Goal: Information Seeking & Learning: Learn about a topic

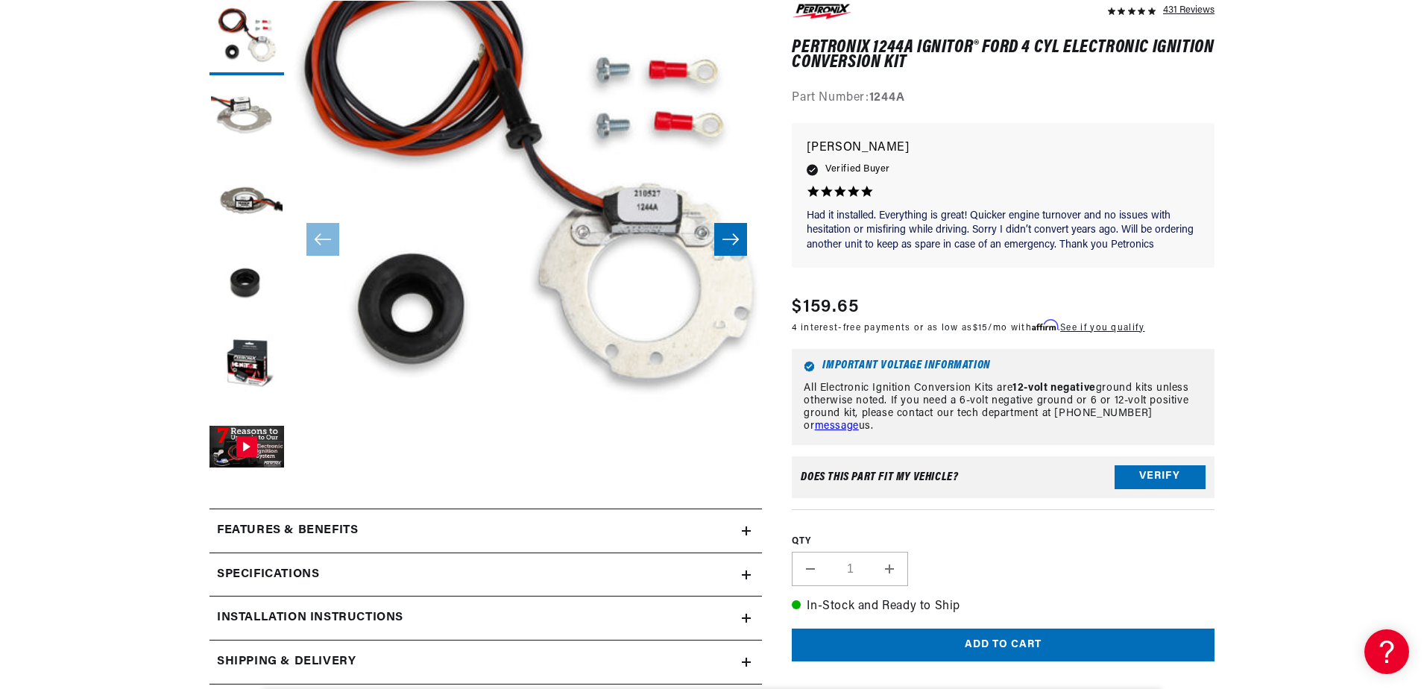
scroll to position [0, 557]
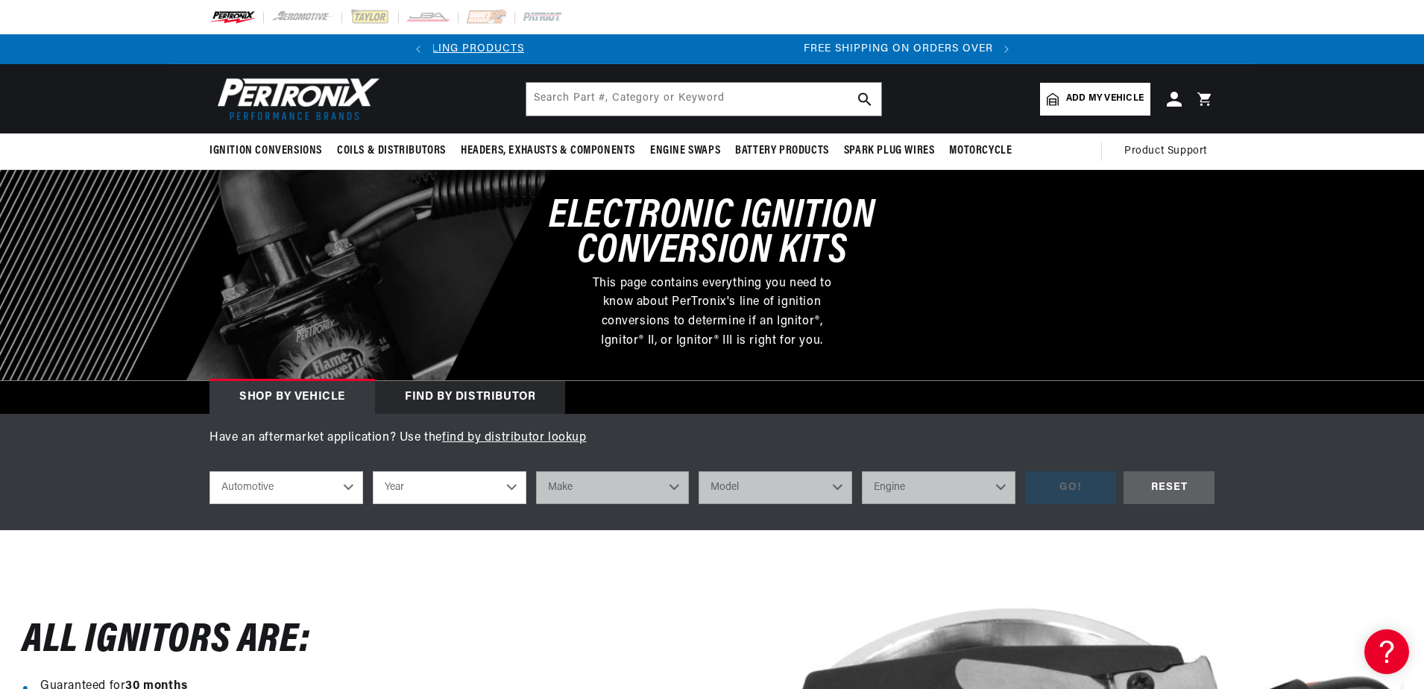
scroll to position [0, 557]
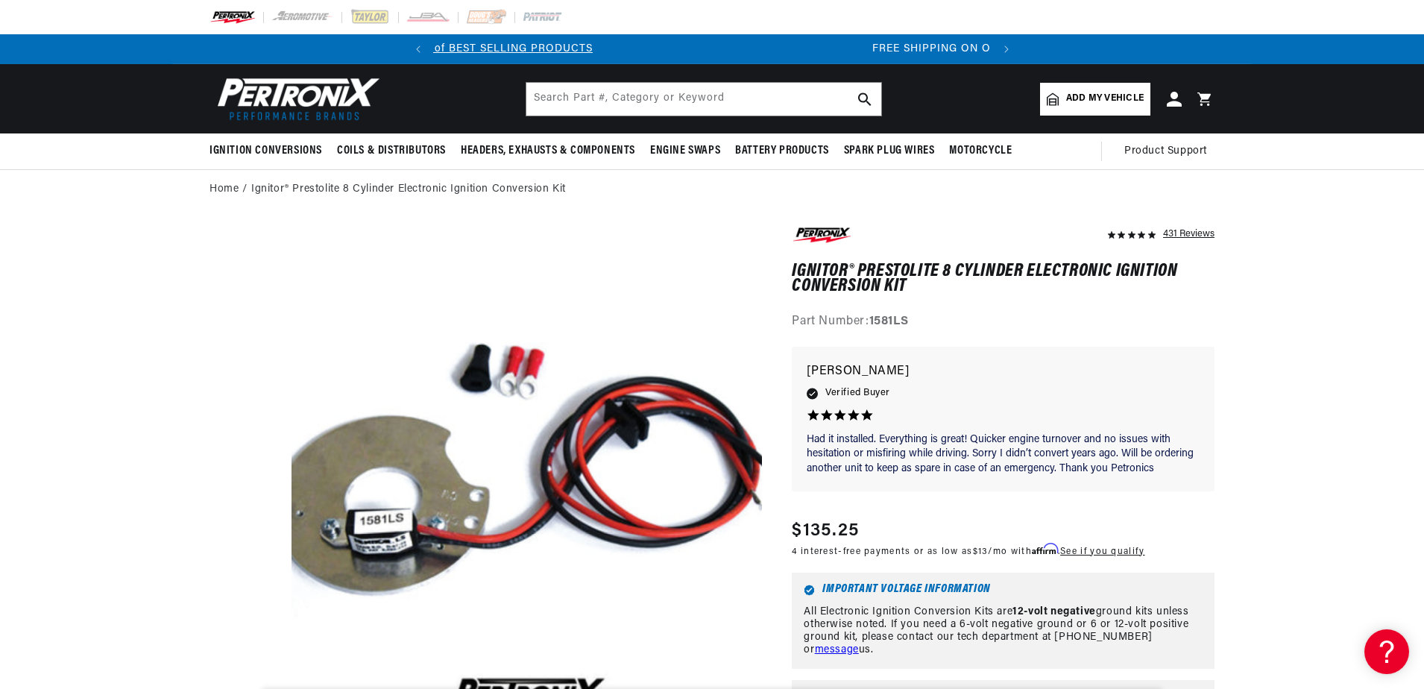
scroll to position [0, 557]
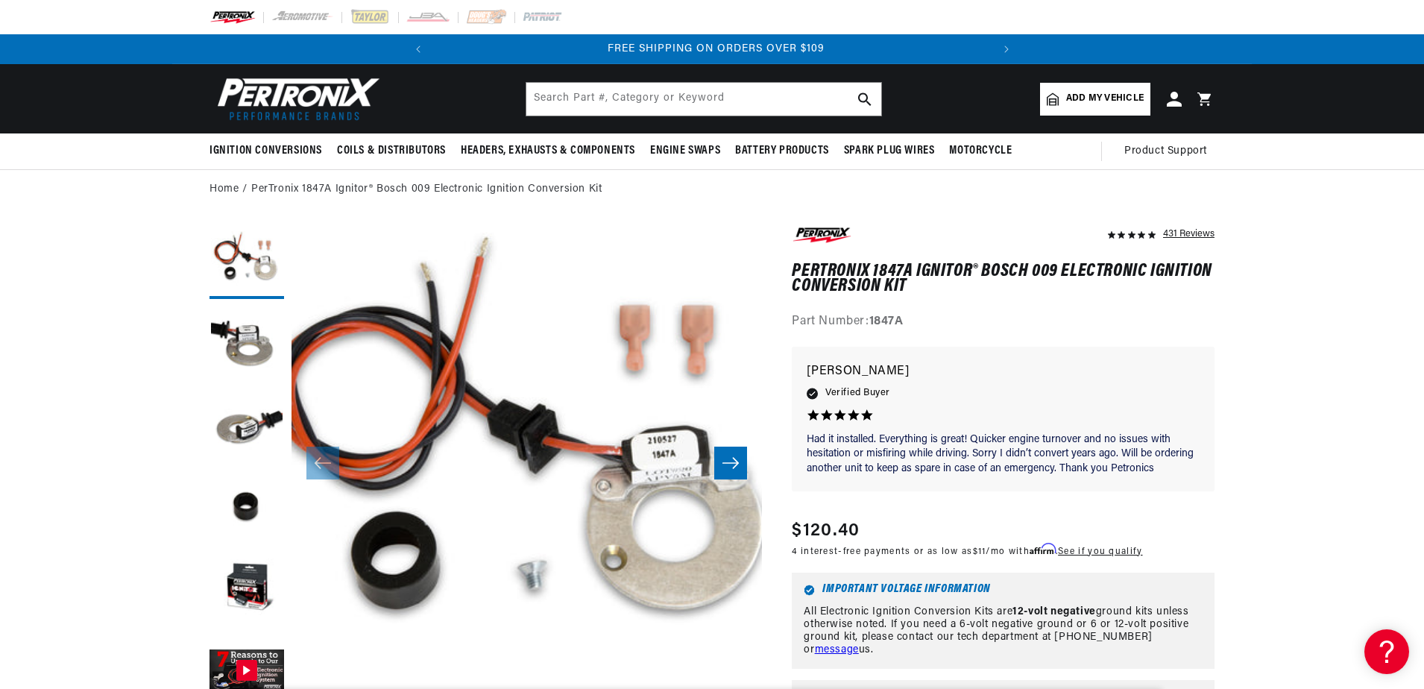
scroll to position [0, 557]
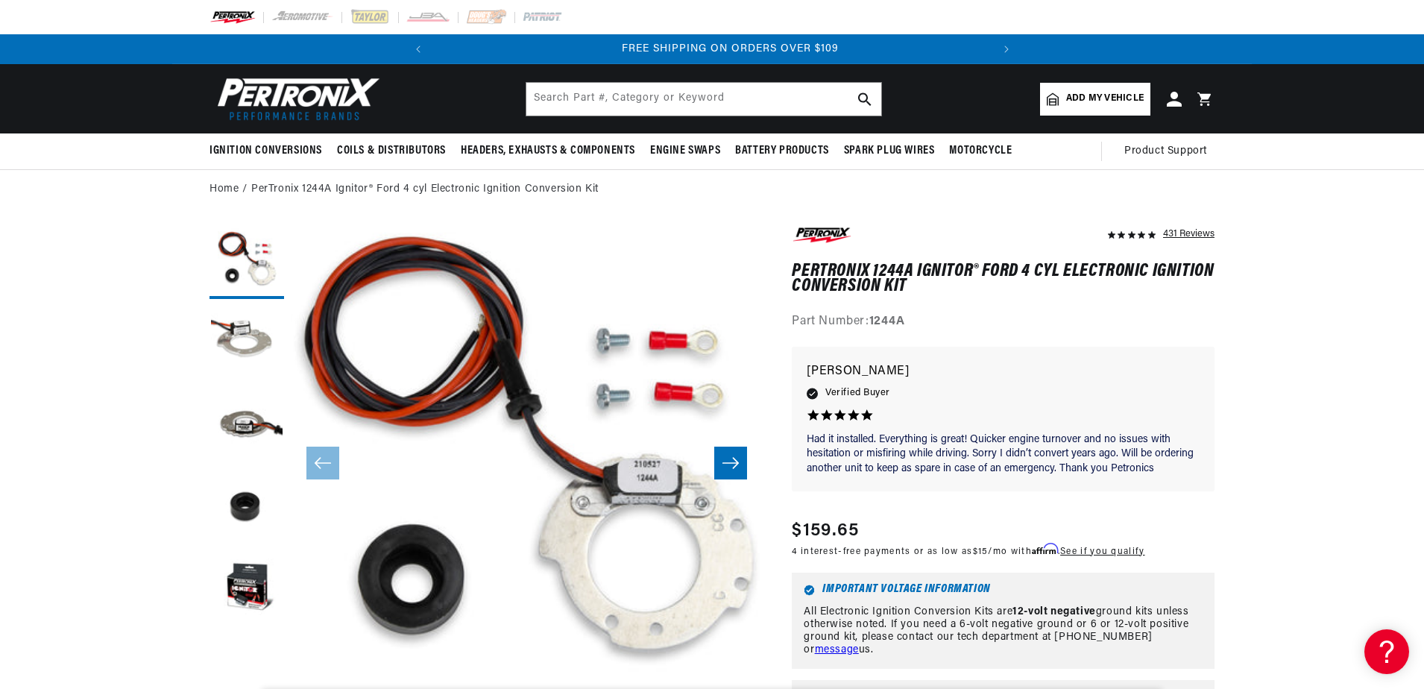
scroll to position [0, 557]
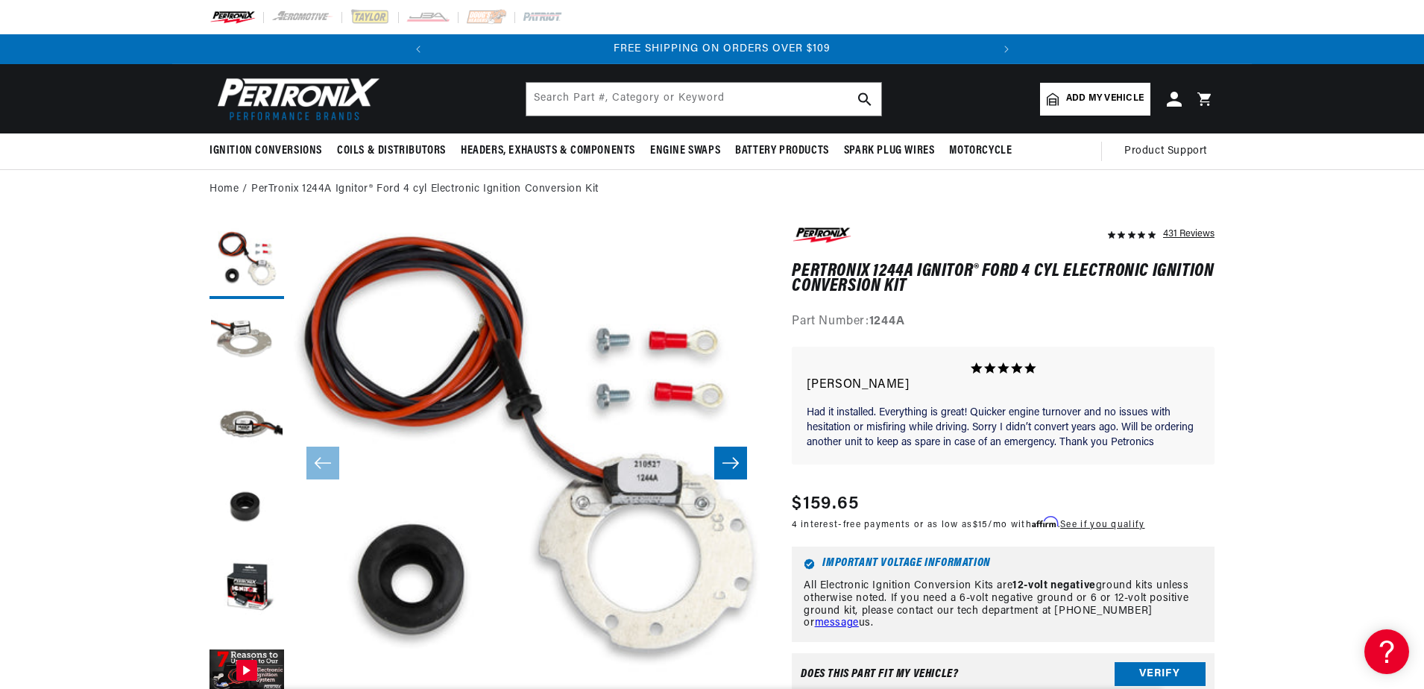
scroll to position [0, 557]
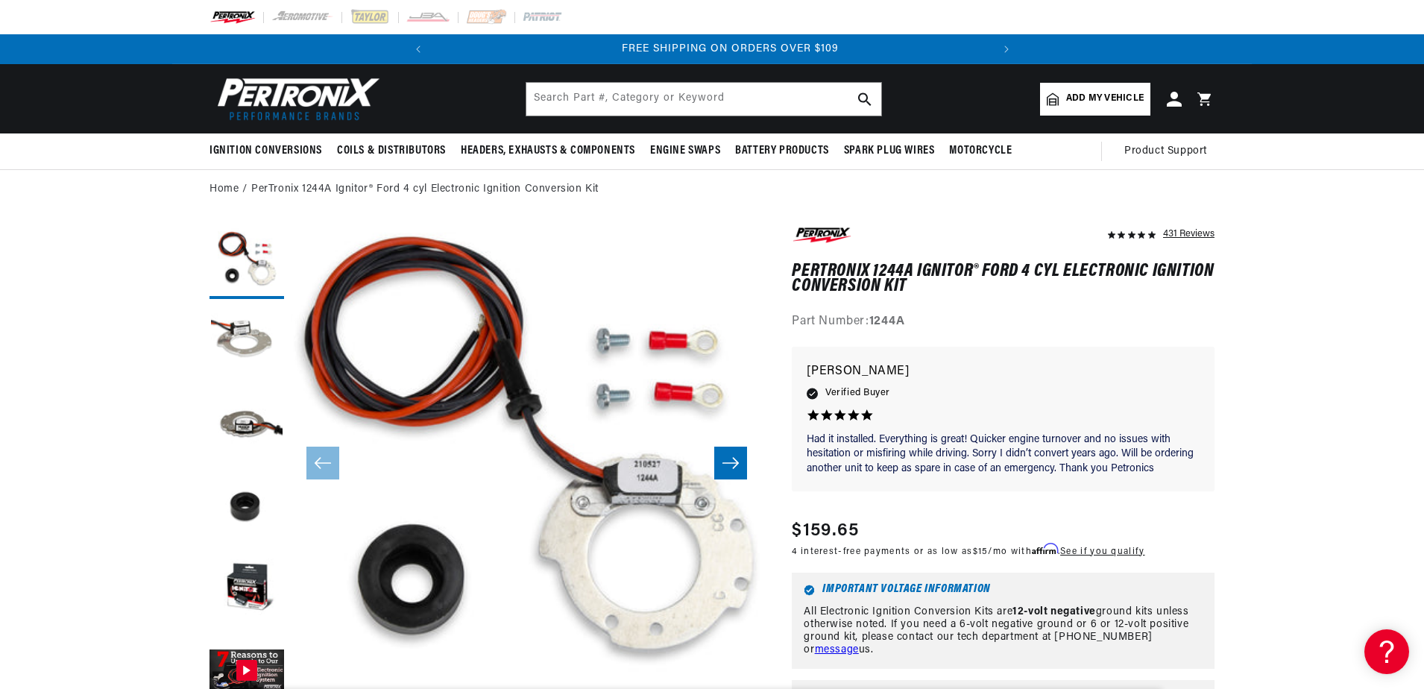
scroll to position [0, 557]
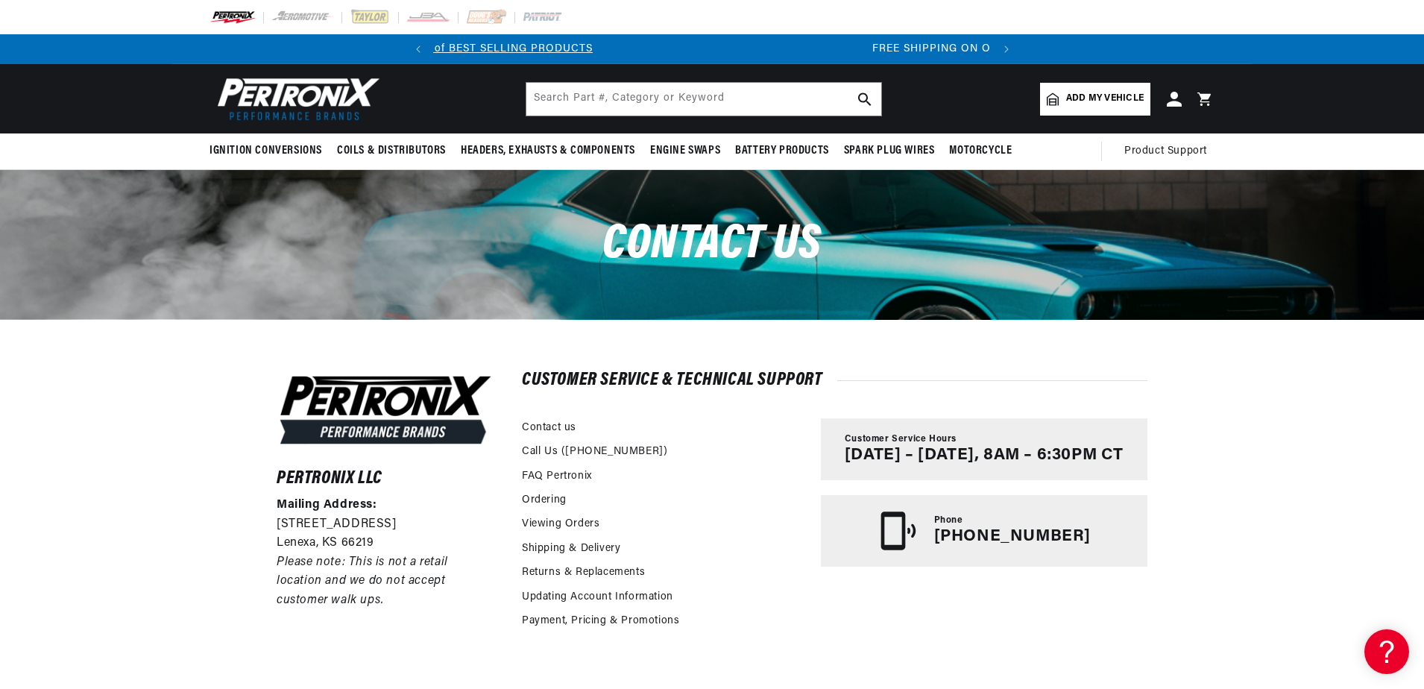
scroll to position [0, 557]
click at [210, 456] on div "Pertronix LLC Mailing Address: 10955 Mill Creek Road Lenexa, KS 66219 Please no…" at bounding box center [712, 573] width 1424 height 508
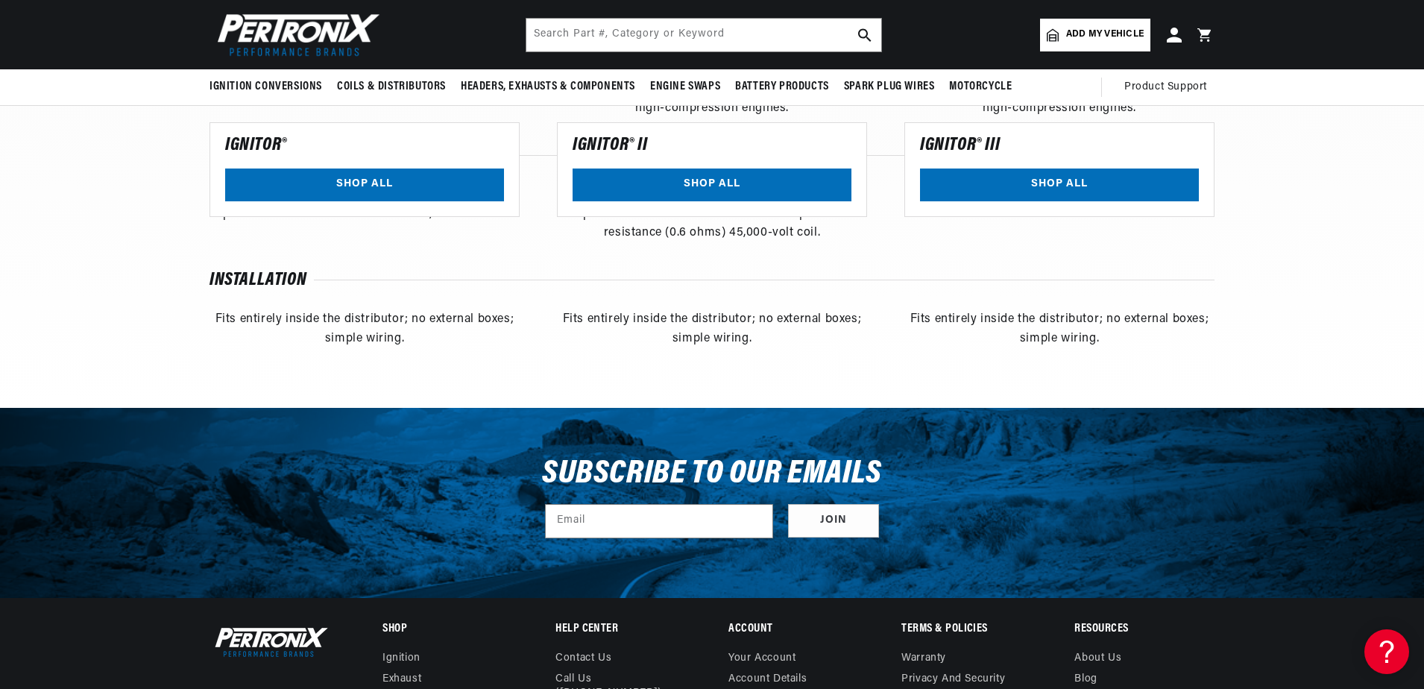
scroll to position [0, 557]
